Goal: Transaction & Acquisition: Purchase product/service

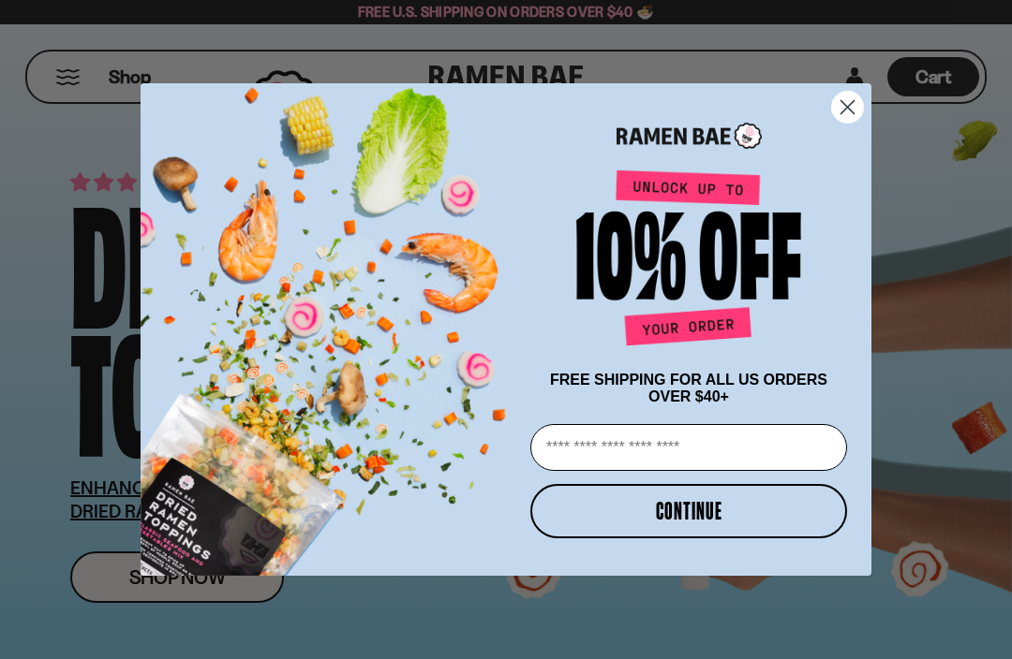
click at [845, 107] on icon "Close dialog" at bounding box center [847, 106] width 13 height 13
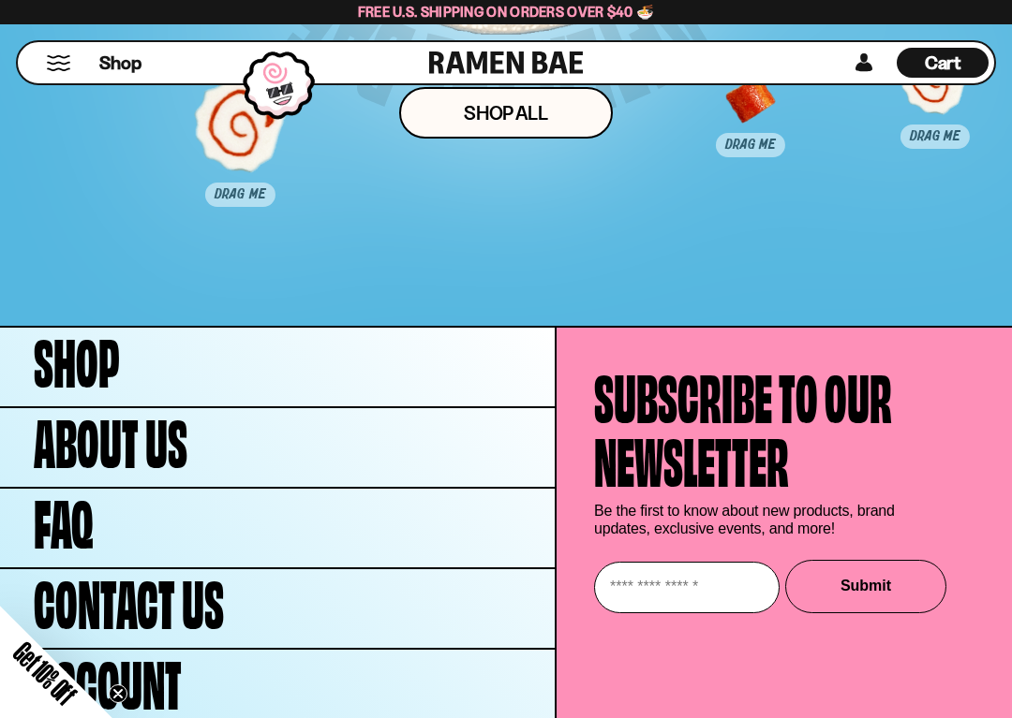
scroll to position [8253, 0]
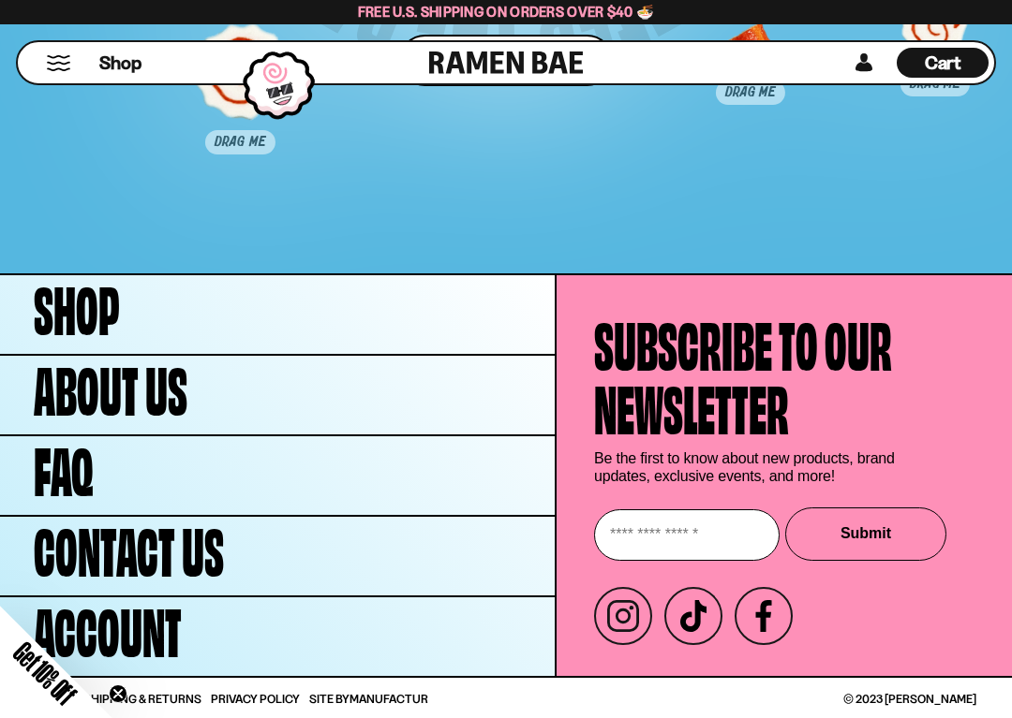
click at [209, 323] on link "Shop" at bounding box center [277, 314] width 555 height 79
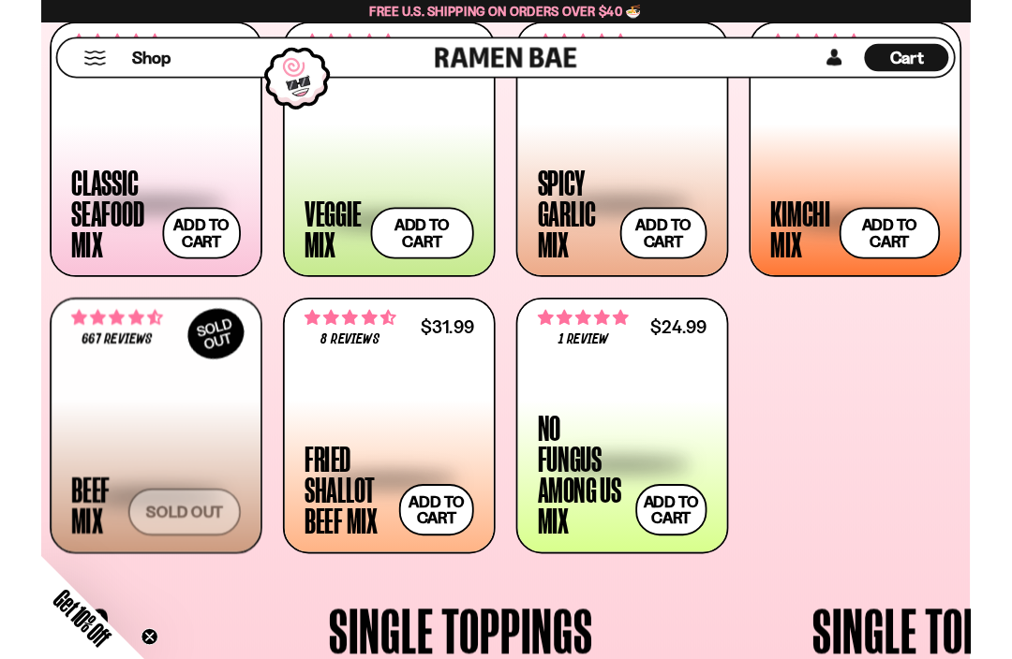
scroll to position [705, 0]
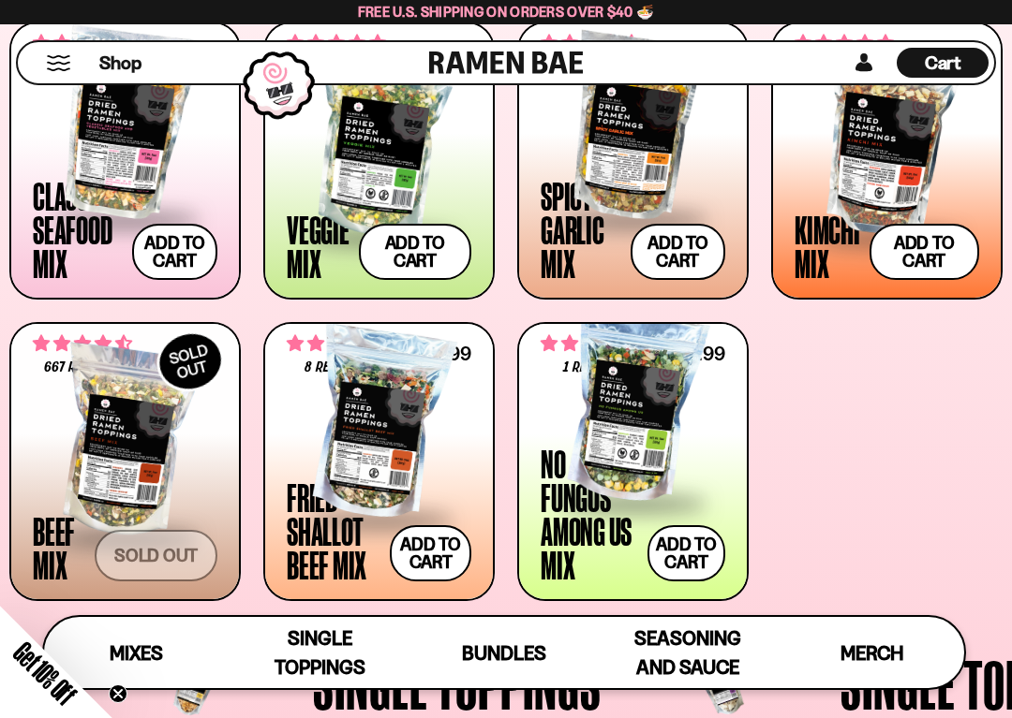
click at [397, 419] on div at bounding box center [379, 424] width 185 height 187
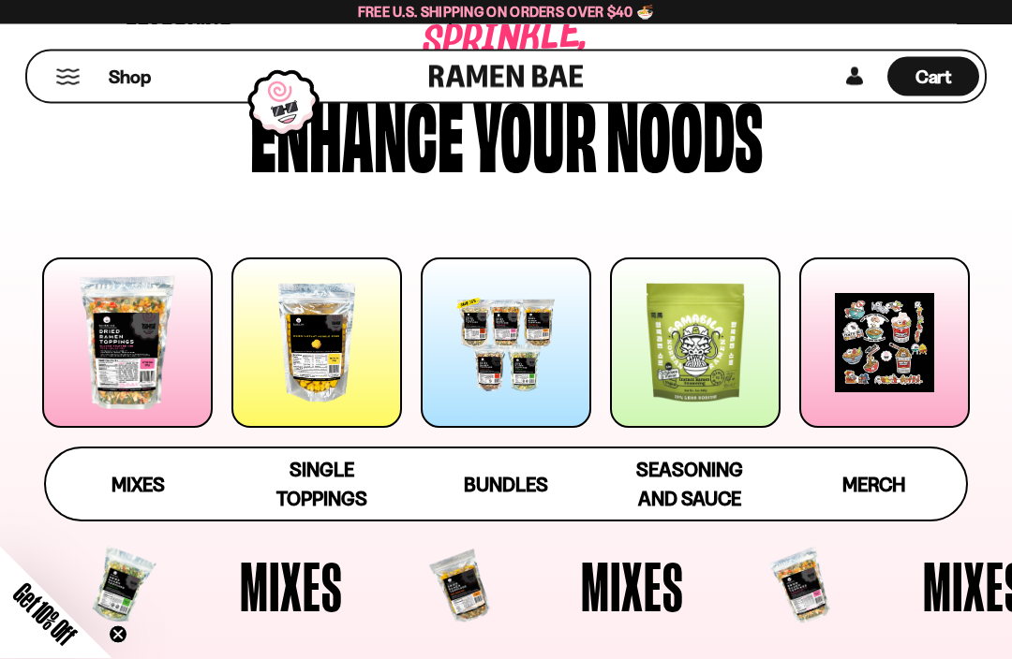
scroll to position [0, 0]
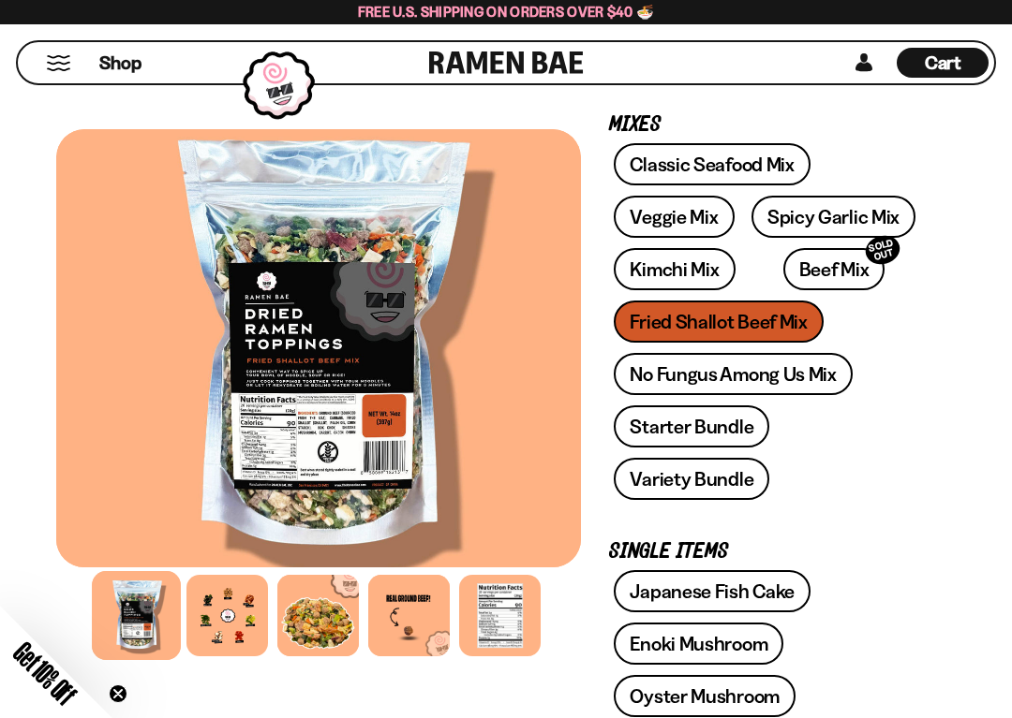
scroll to position [390, 0]
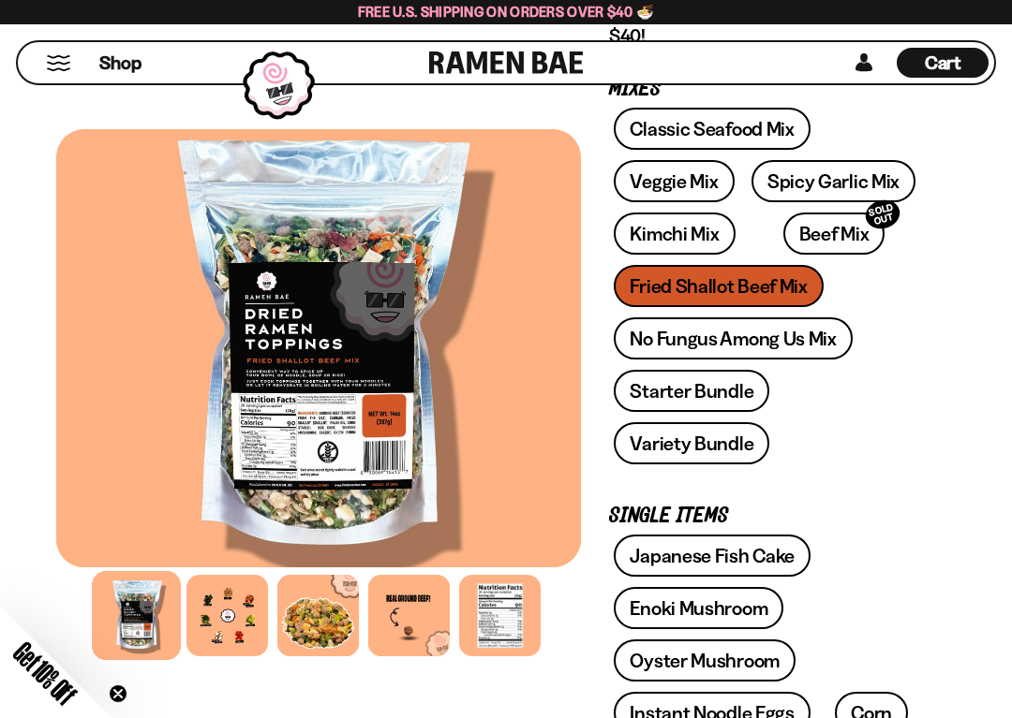
click at [145, 608] on div at bounding box center [137, 615] width 89 height 89
click at [239, 623] on div at bounding box center [226, 615] width 81 height 81
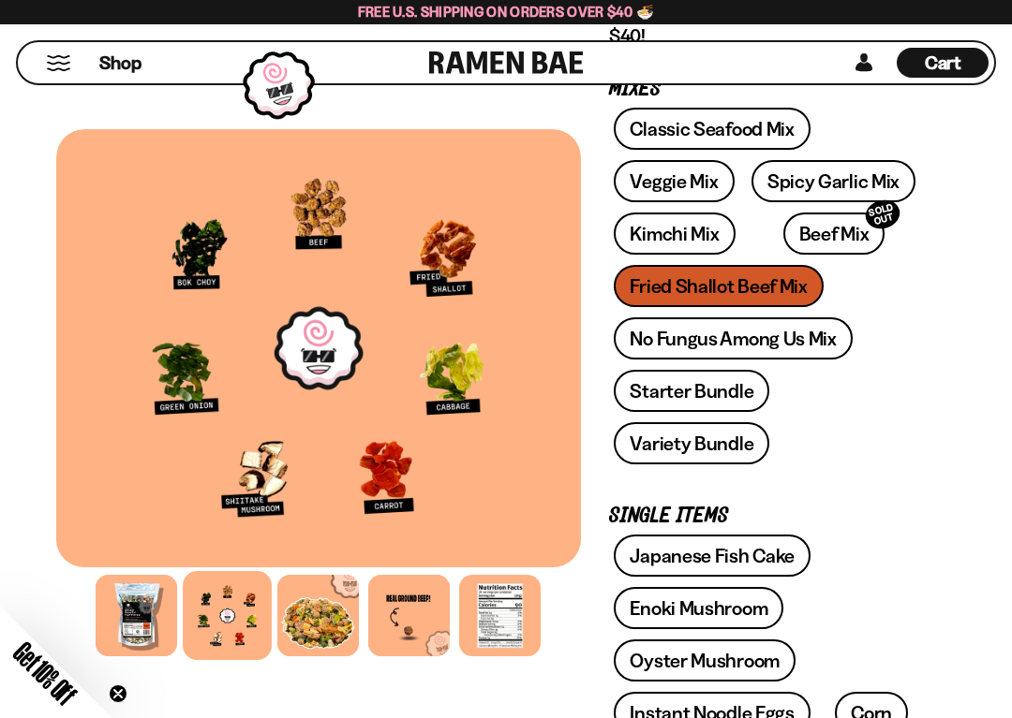
click at [415, 621] on div at bounding box center [408, 615] width 81 height 81
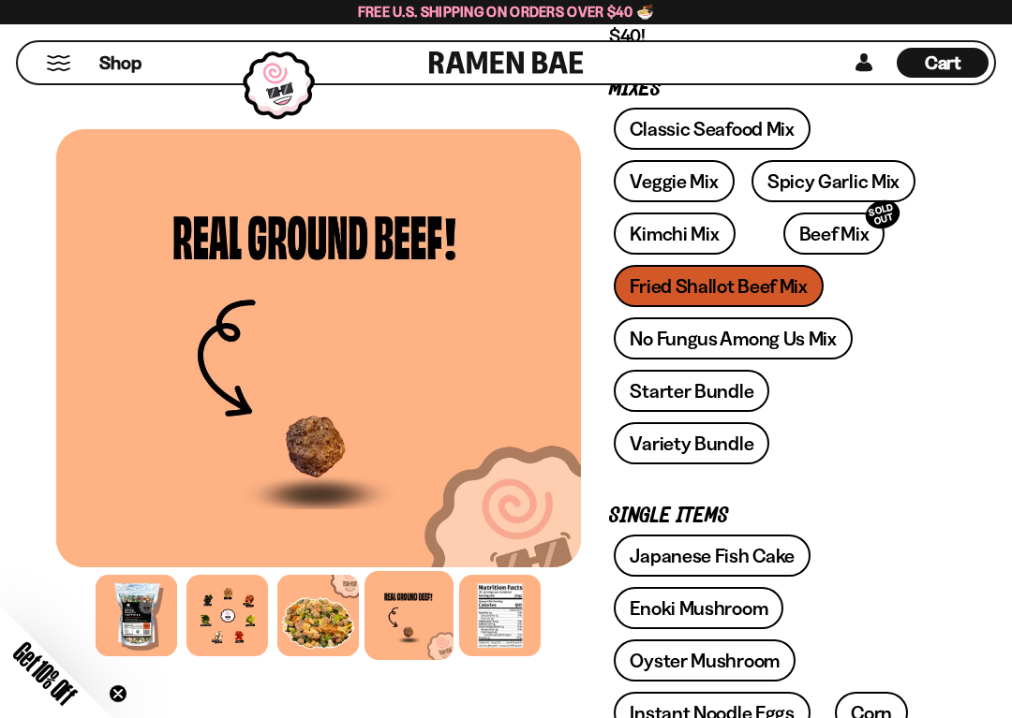
click at [503, 603] on div at bounding box center [499, 615] width 81 height 81
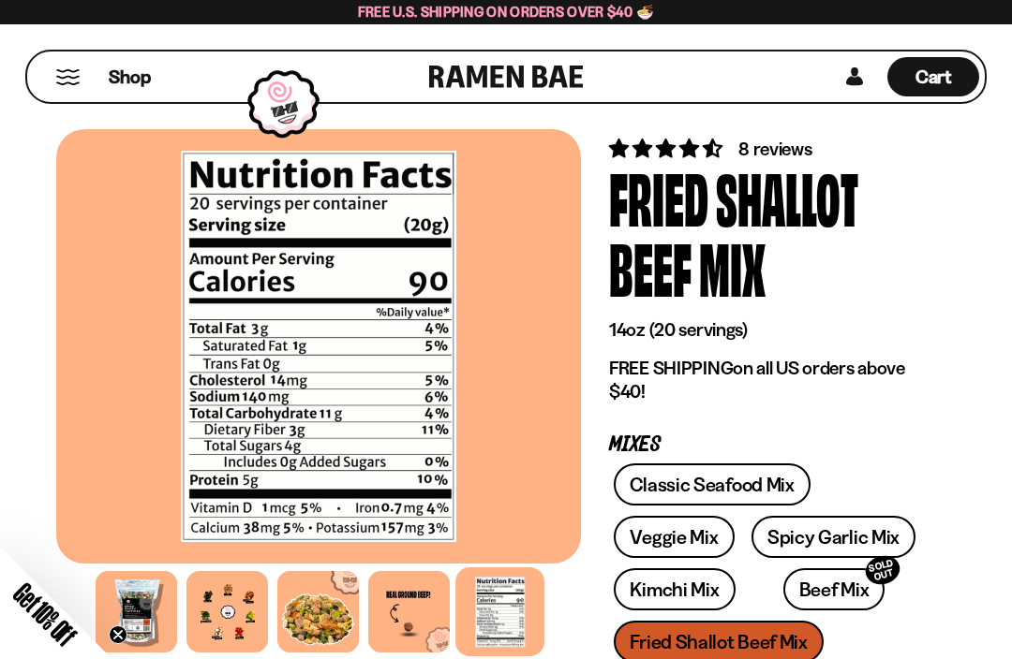
scroll to position [0, 0]
